Goal: Information Seeking & Learning: Learn about a topic

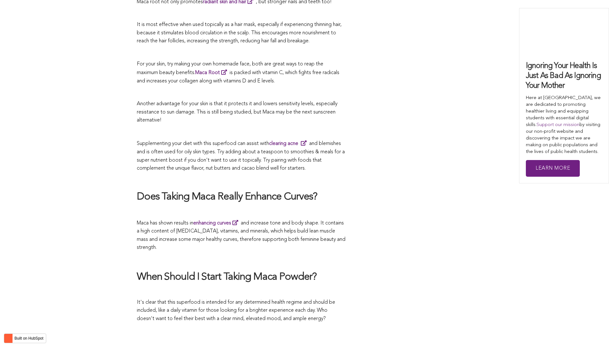
scroll to position [1548, 0]
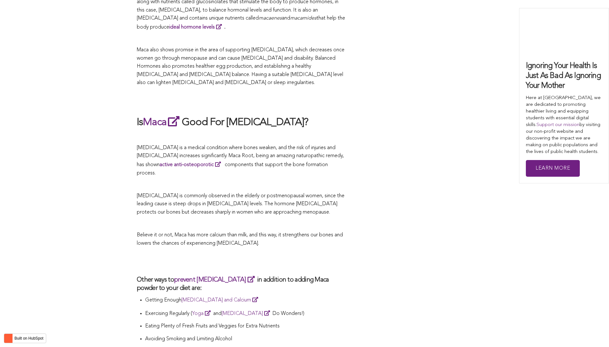
click at [225, 194] on span "[MEDICAL_DATA] is commonly observed in the elderly or postmenopausal women, sin…" at bounding box center [241, 205] width 208 height 22
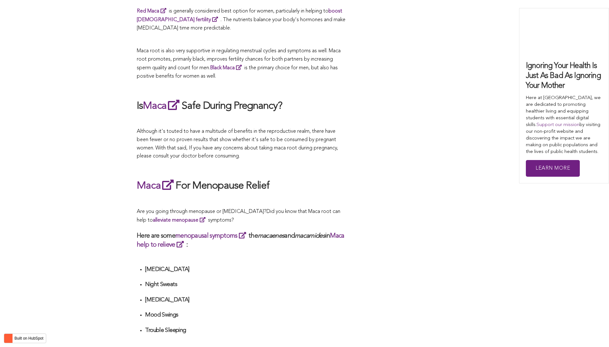
click at [304, 178] on h2 "Maca For Menopause Relief" at bounding box center [241, 185] width 209 height 15
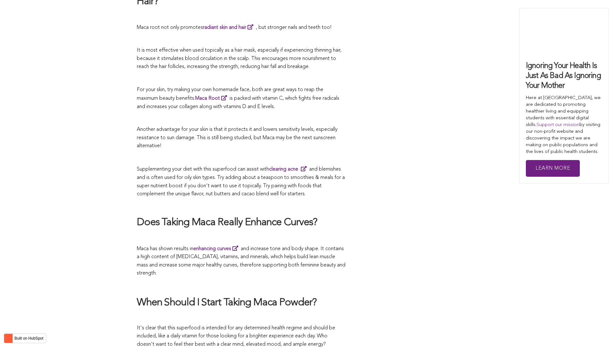
scroll to position [1588, 0]
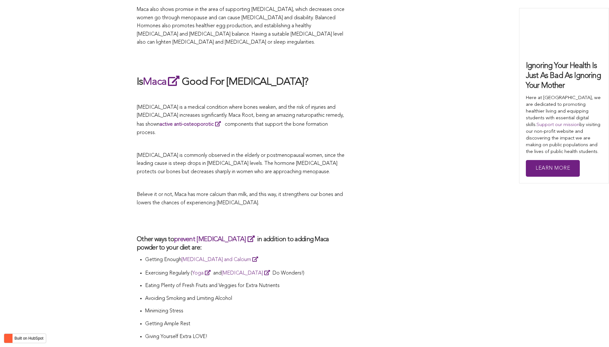
click at [341, 191] on p "Believe it or not, Maca has more calcium than milk, and this way, it strengthen…" at bounding box center [241, 199] width 209 height 16
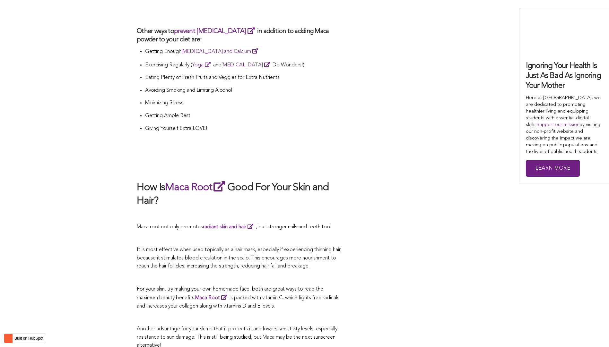
click at [280, 180] on h2 "How Is Maca Root Good For Your Skin and Hair?" at bounding box center [241, 194] width 209 height 28
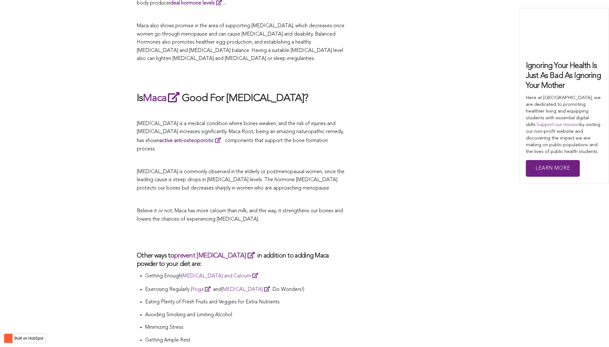
scroll to position [1540, 0]
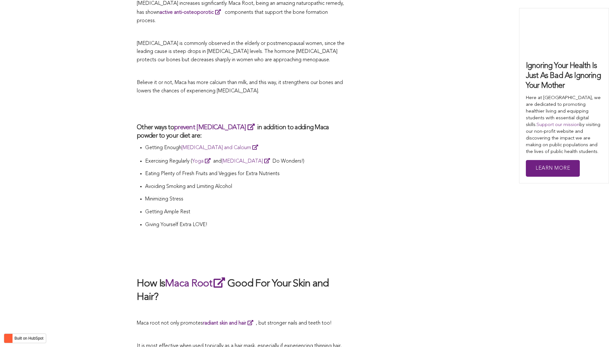
scroll to position [1797, 0]
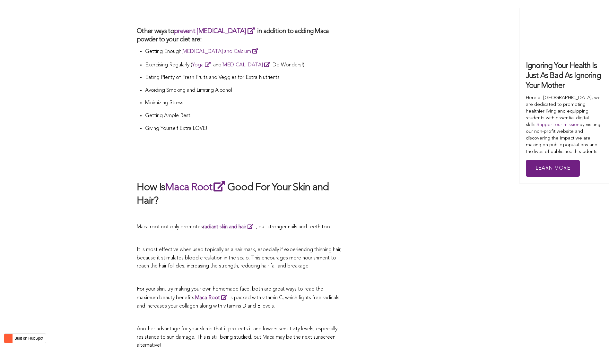
click at [277, 180] on h2 "How Is Maca Root Good For Your Skin and Hair?" at bounding box center [241, 194] width 209 height 28
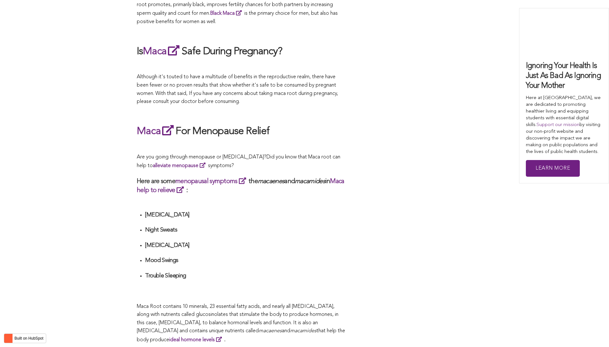
click at [276, 178] on em "macaenes" at bounding box center [271, 181] width 27 height 6
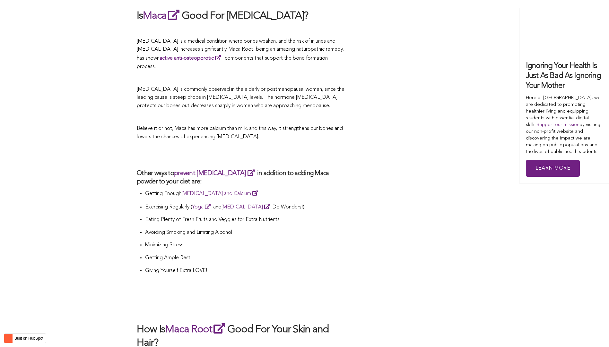
click at [310, 189] on p "Getting Enough [MEDICAL_DATA] and Calcium" at bounding box center [245, 193] width 200 height 9
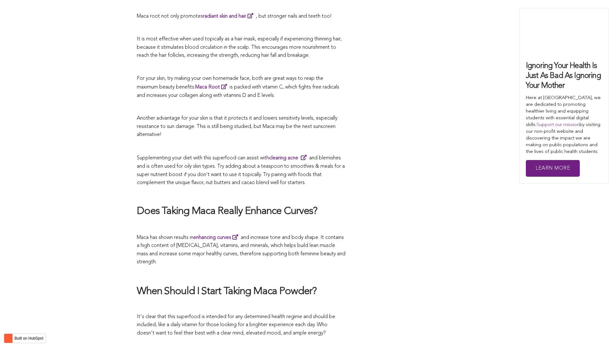
scroll to position [1598, 0]
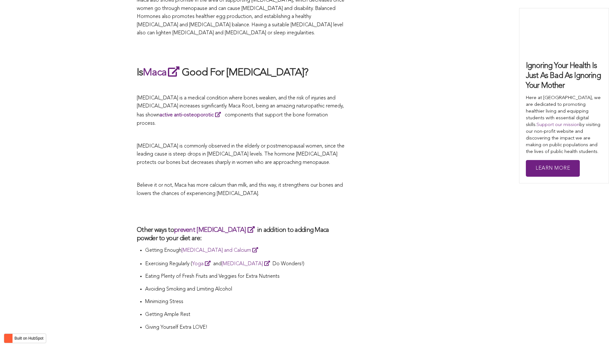
click at [267, 182] on p "Believe it or not, Maca has more calcium than milk, and this way, it strengthen…" at bounding box center [241, 190] width 209 height 16
